Goal: Information Seeking & Learning: Learn about a topic

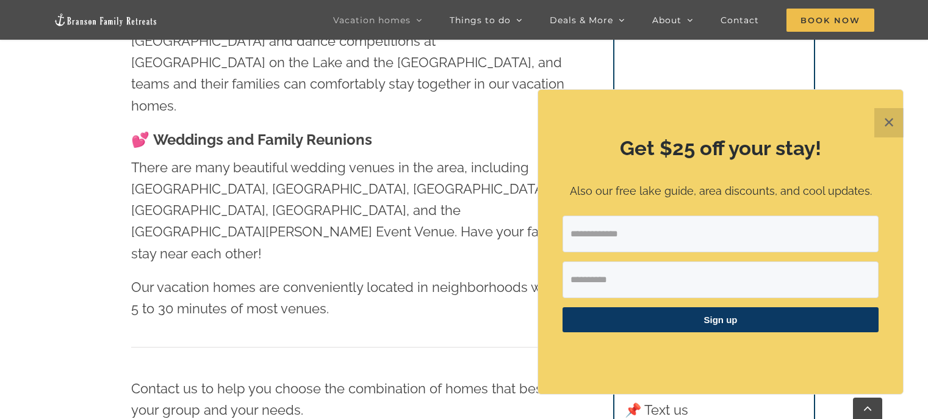
scroll to position [1220, 0]
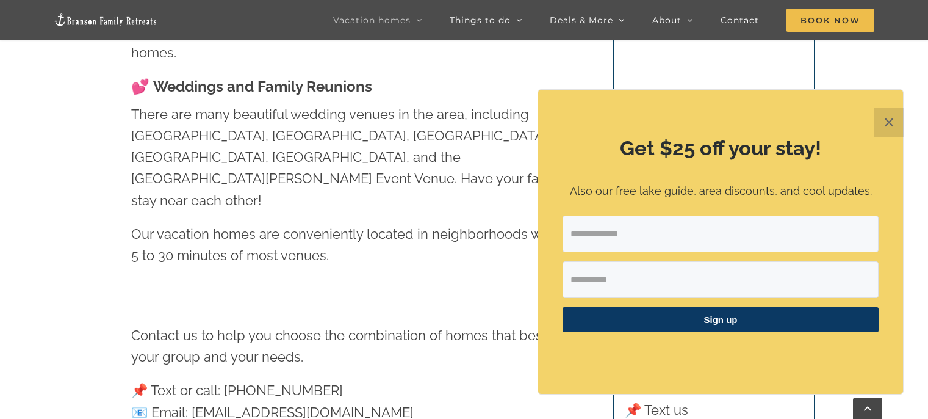
click at [885, 125] on button "✕" at bounding box center [888, 122] width 29 height 29
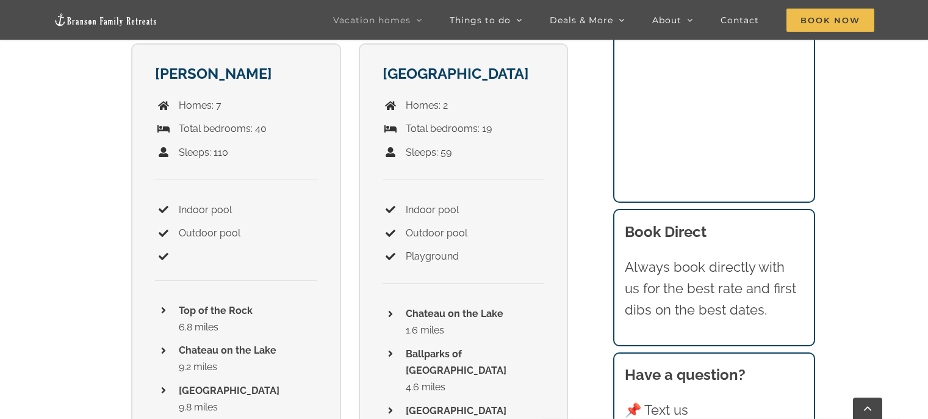
scroll to position [1891, 0]
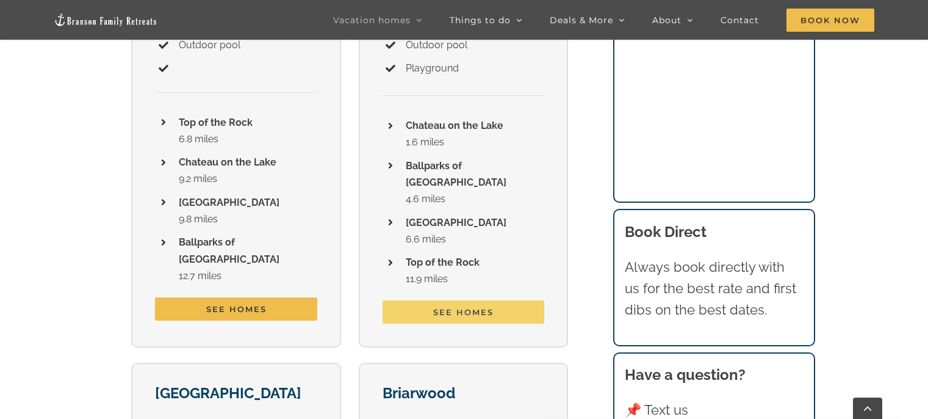
click at [442, 307] on span "See homes" at bounding box center [463, 312] width 60 height 10
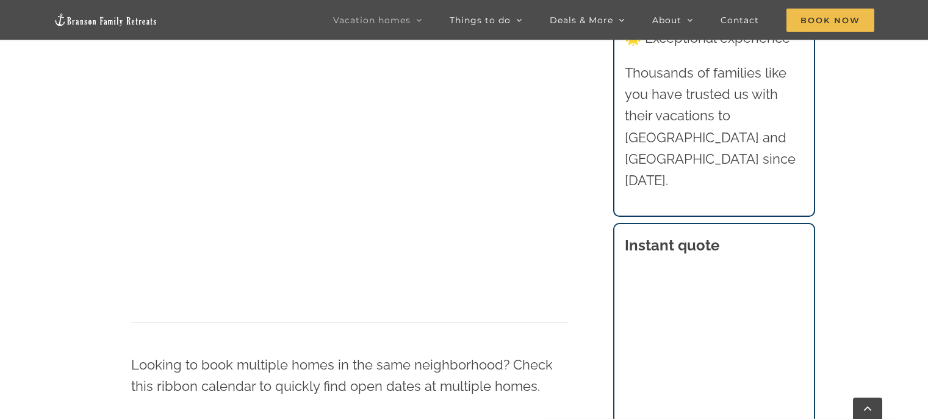
scroll to position [671, 0]
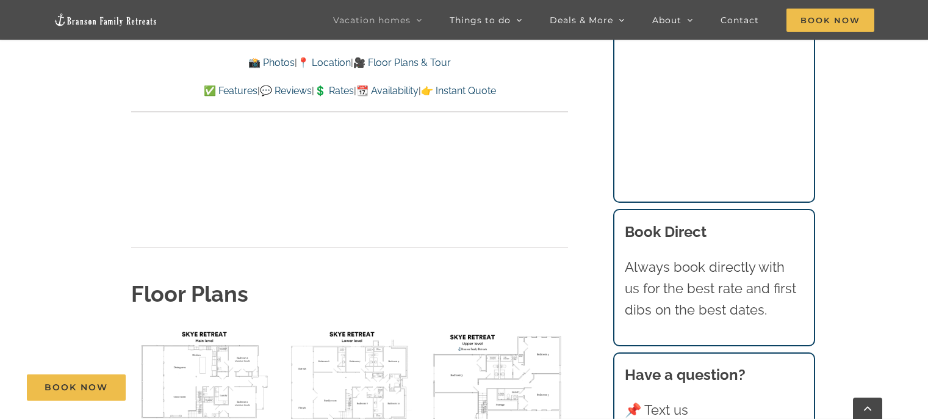
scroll to position [4393, 0]
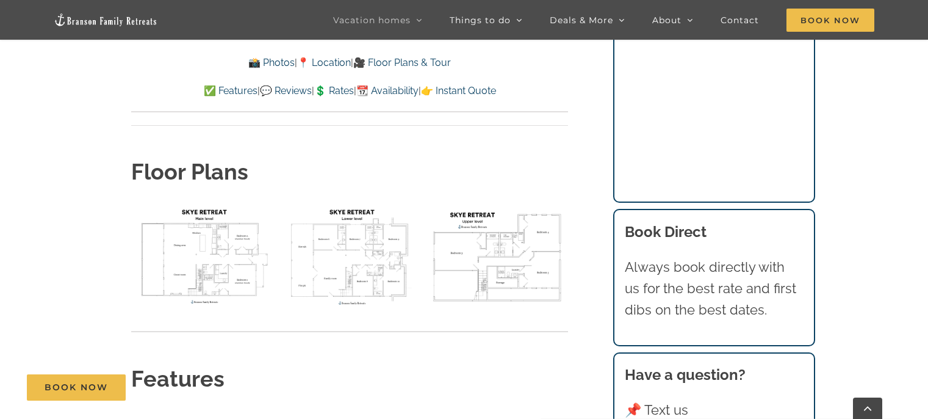
click at [203, 209] on img "floor plan Skye main level" at bounding box center [202, 256] width 142 height 106
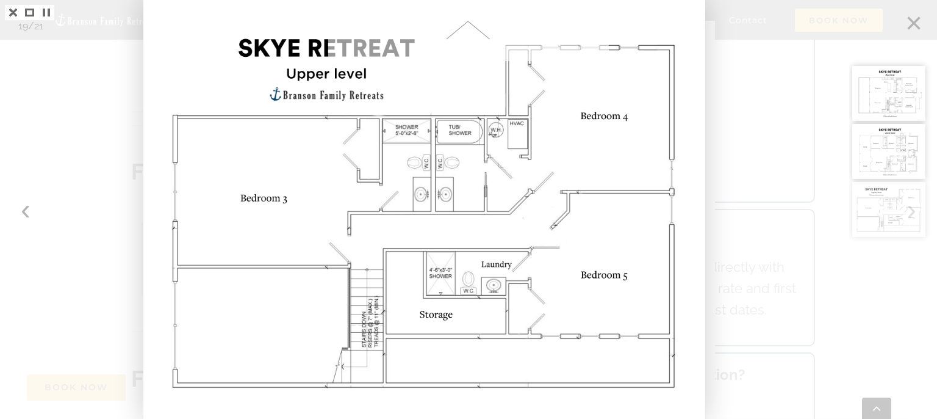
click at [908, 27] on div at bounding box center [893, 209] width 88 height 419
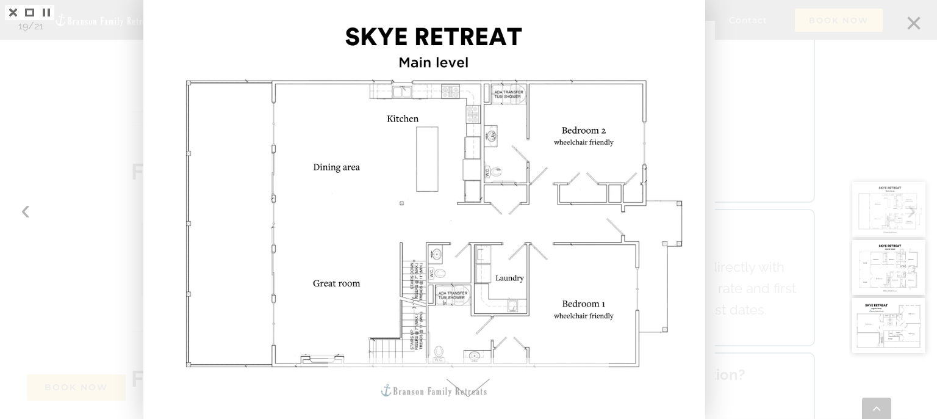
click at [913, 27] on div at bounding box center [893, 209] width 88 height 419
click at [913, 25] on div at bounding box center [893, 209] width 88 height 419
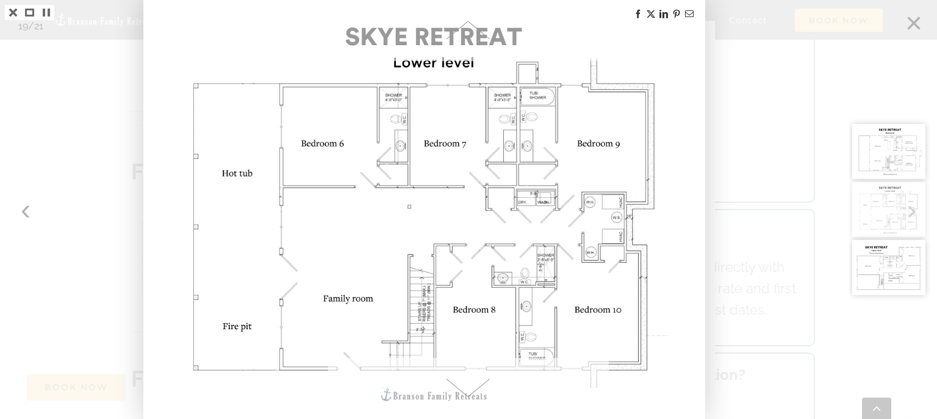
click at [913, 25] on div at bounding box center [893, 209] width 88 height 419
click at [15, 15] on link at bounding box center [13, 12] width 16 height 15
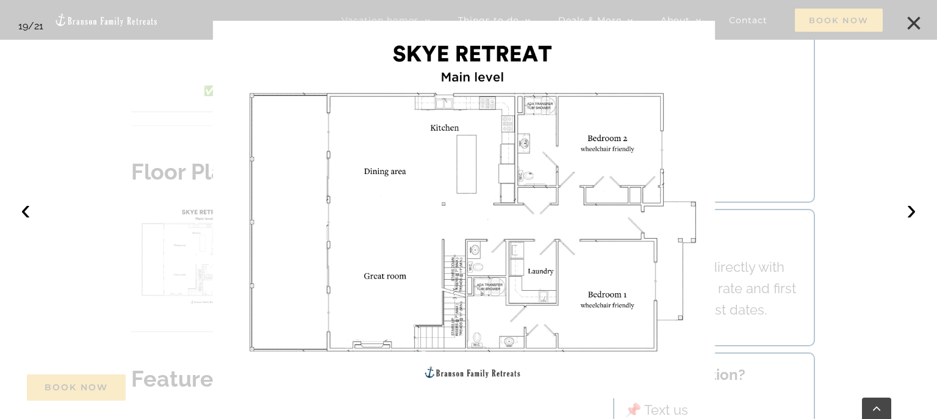
click at [918, 19] on button "×" at bounding box center [913, 23] width 27 height 27
